Goal: Information Seeking & Learning: Find specific fact

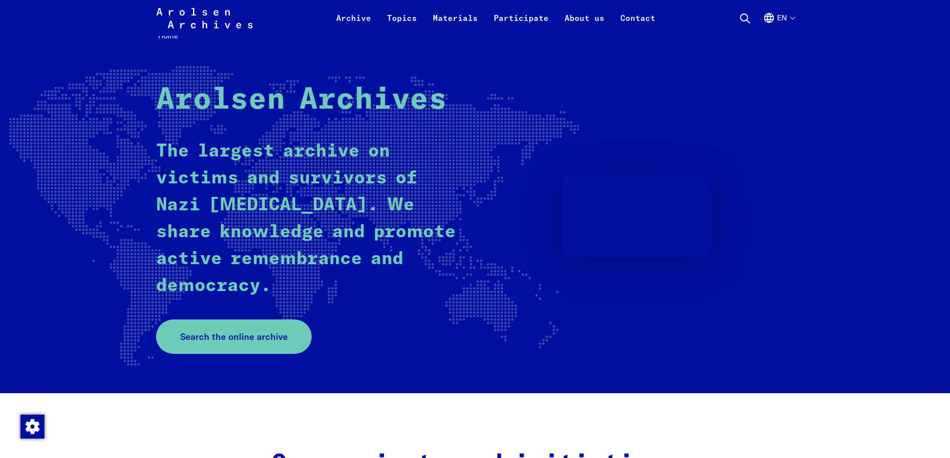
scroll to position [100, 0]
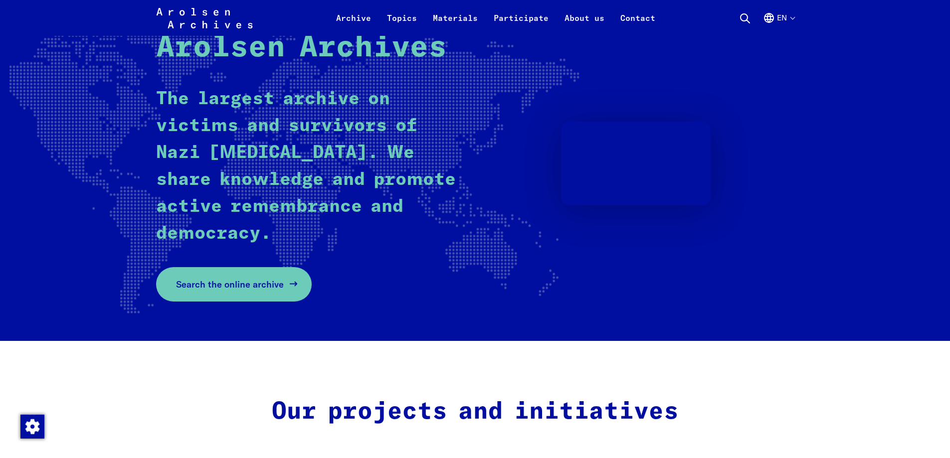
click at [228, 293] on link "Search the online archive" at bounding box center [234, 284] width 156 height 34
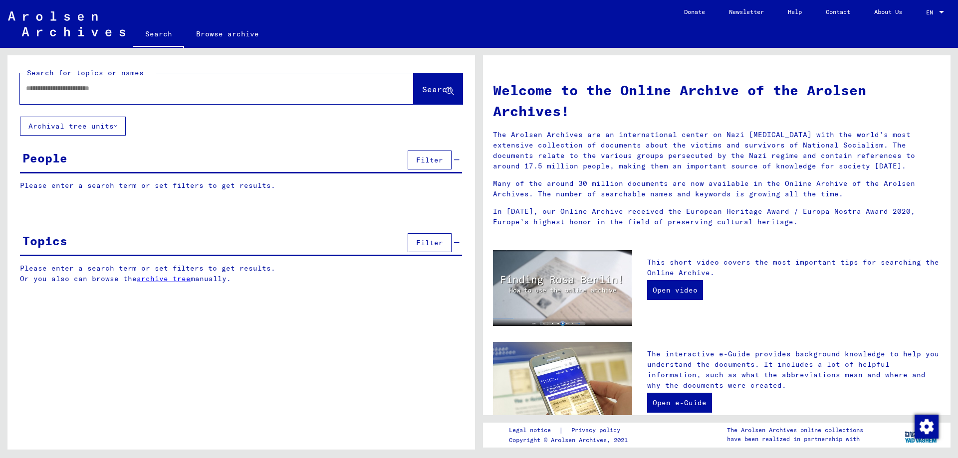
click at [155, 86] on input "text" at bounding box center [205, 88] width 358 height 10
type input "*"
type input "**********"
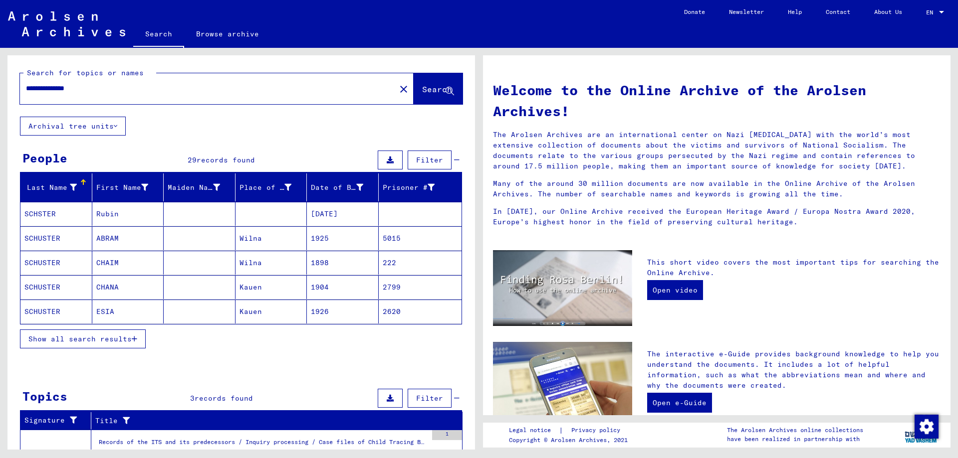
click at [55, 215] on mat-cell "SCHSTER" at bounding box center [56, 214] width 72 height 24
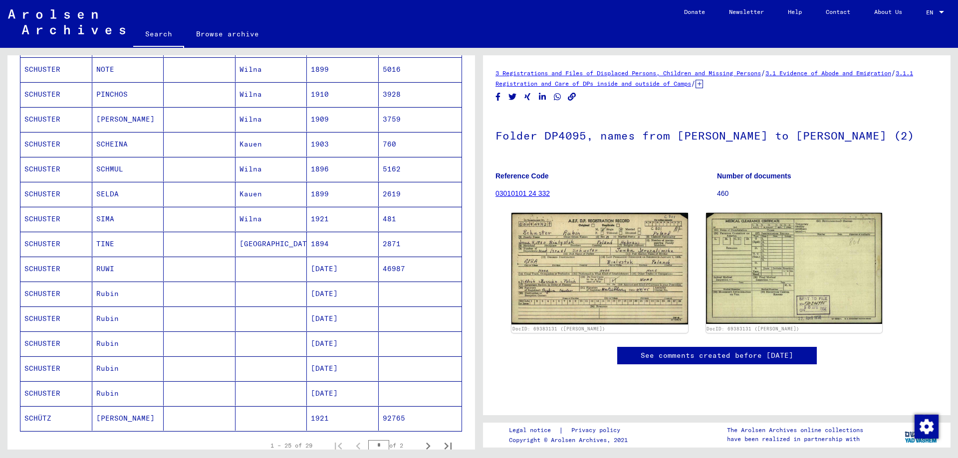
scroll to position [499, 0]
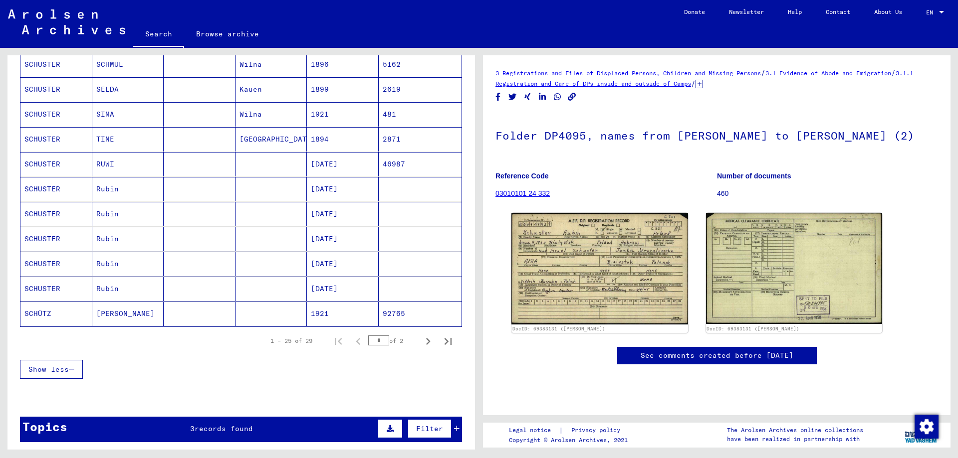
click at [75, 164] on mat-cell "SCHUSTER" at bounding box center [56, 164] width 72 height 24
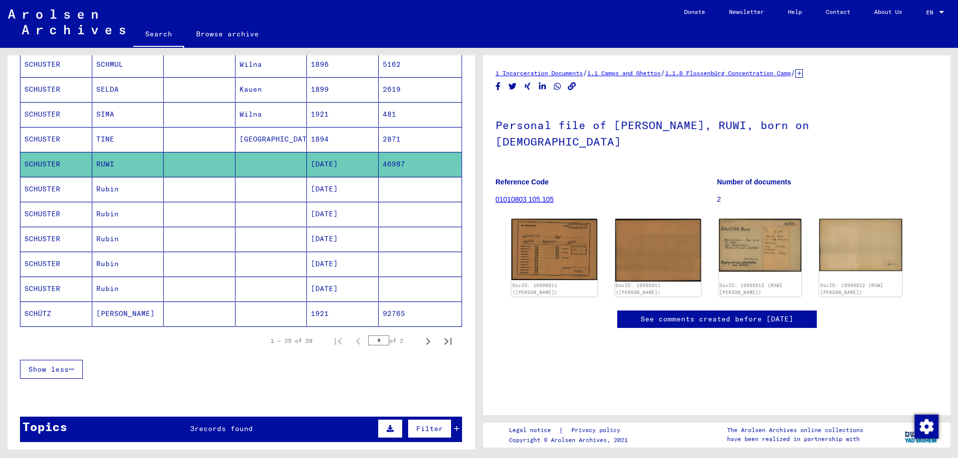
click at [72, 190] on mat-cell "SCHUSTER" at bounding box center [56, 189] width 72 height 24
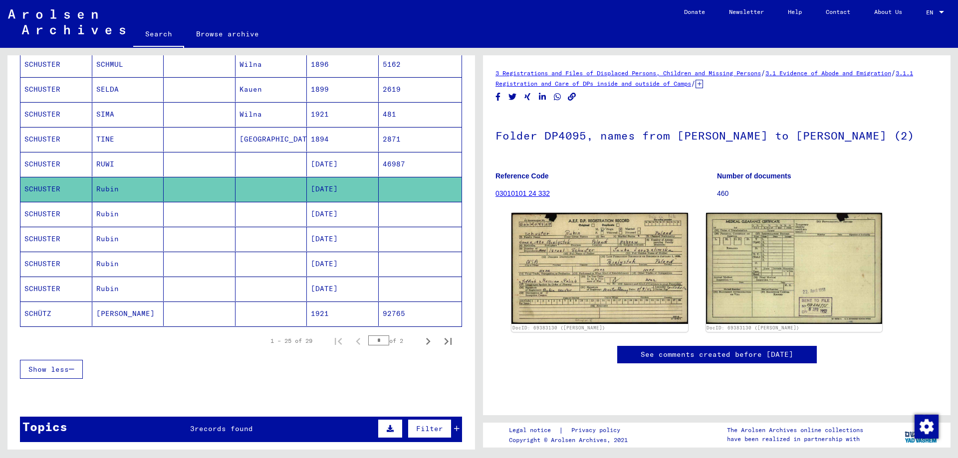
click at [38, 216] on mat-cell "SCHUSTER" at bounding box center [56, 214] width 72 height 24
